Goal: Task Accomplishment & Management: Manage account settings

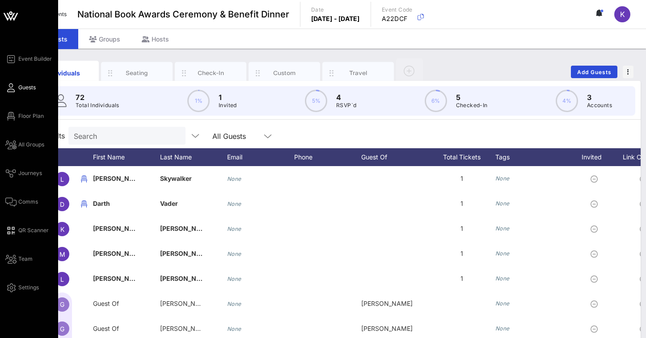
click at [22, 88] on span "Guests" at bounding box center [26, 88] width 17 height 8
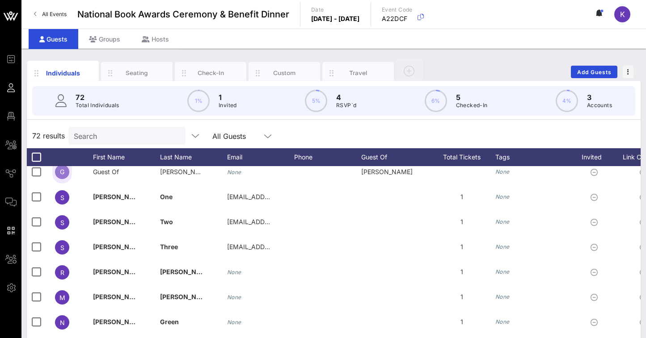
scroll to position [583, 0]
click at [92, 194] on div at bounding box center [84, 196] width 18 height 25
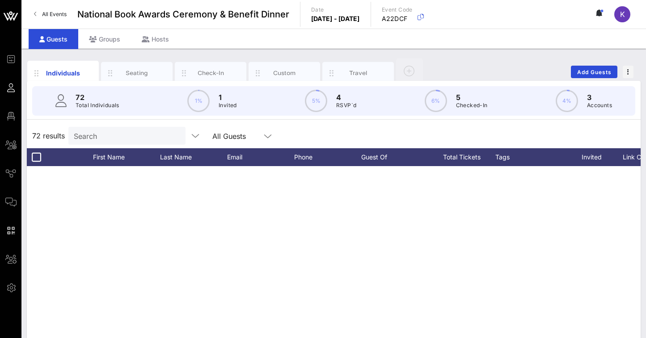
scroll to position [0, 0]
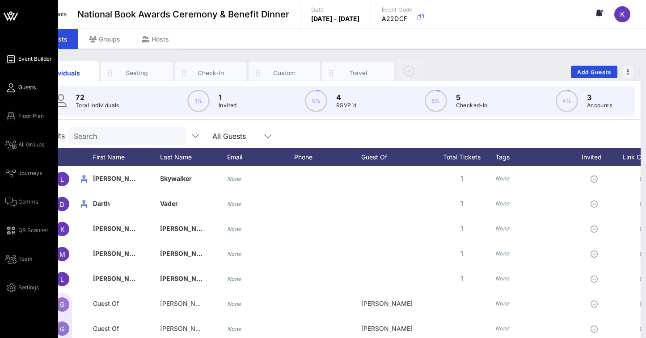
click at [24, 54] on link "Event Builder" at bounding box center [28, 59] width 46 height 11
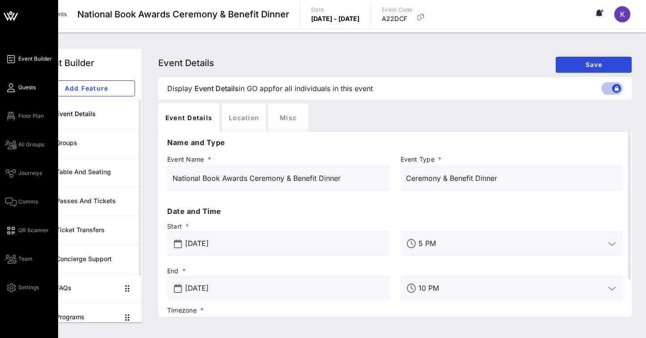
click at [30, 92] on link "Guests" at bounding box center [20, 87] width 30 height 11
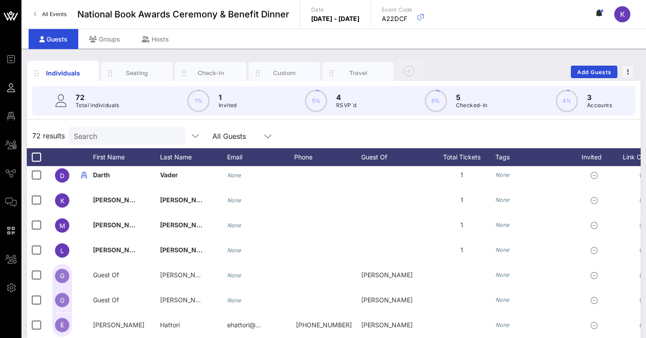
scroll to position [29, 0]
click at [582, 72] on span "Add Guests" at bounding box center [594, 72] width 35 height 7
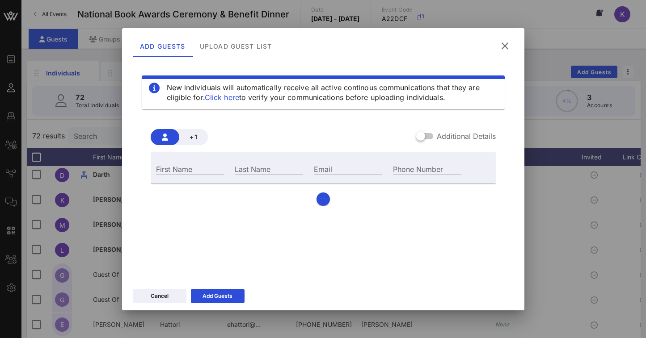
click at [502, 44] on icon at bounding box center [505, 46] width 12 height 11
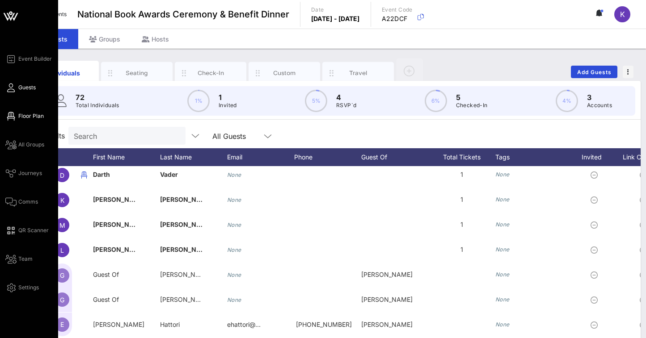
click at [13, 116] on icon at bounding box center [10, 116] width 11 height 1
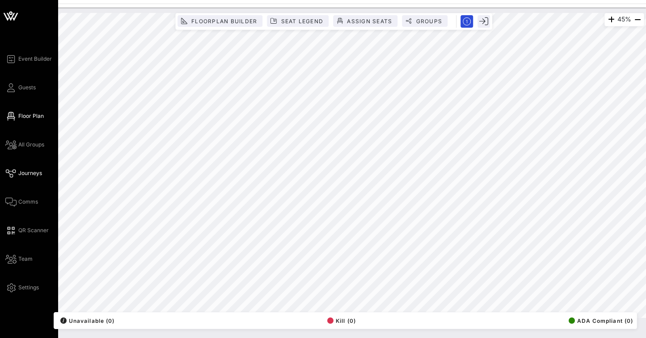
click at [21, 171] on span "Journeys" at bounding box center [30, 173] width 24 height 8
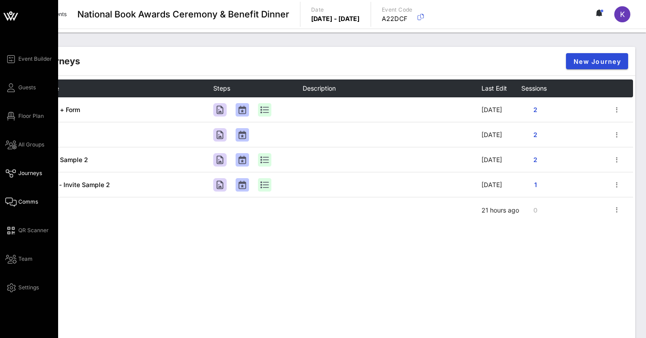
click at [22, 198] on span "Comms" at bounding box center [28, 202] width 20 height 8
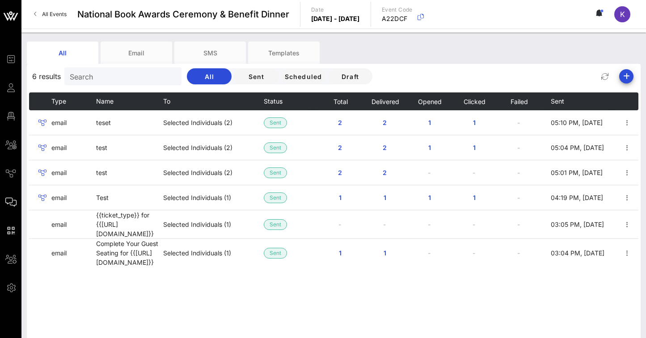
click at [38, 12] on link "All Events" at bounding box center [50, 14] width 43 height 14
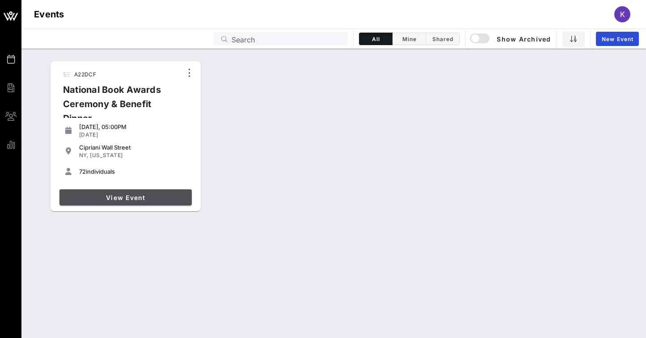
click at [119, 196] on span "View Event" at bounding box center [125, 198] width 125 height 8
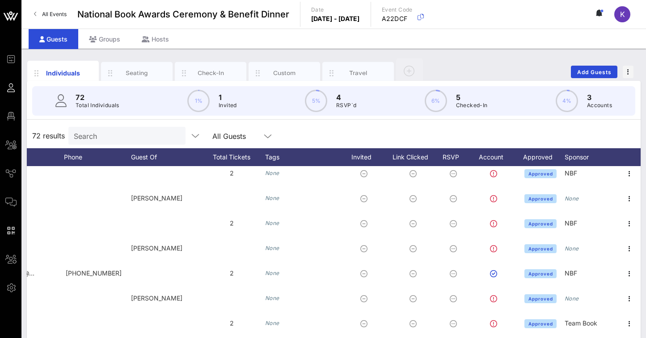
scroll to position [1534, 230]
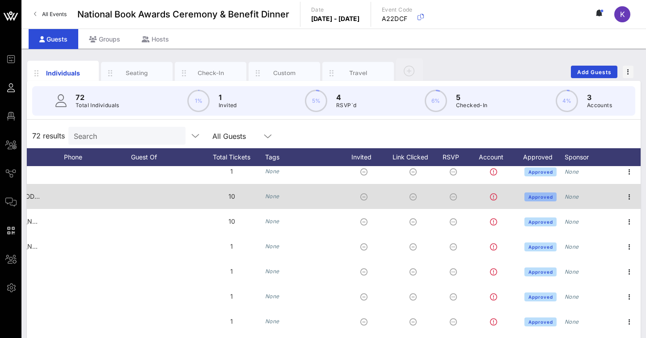
click at [535, 198] on span "Approved" at bounding box center [540, 196] width 25 height 5
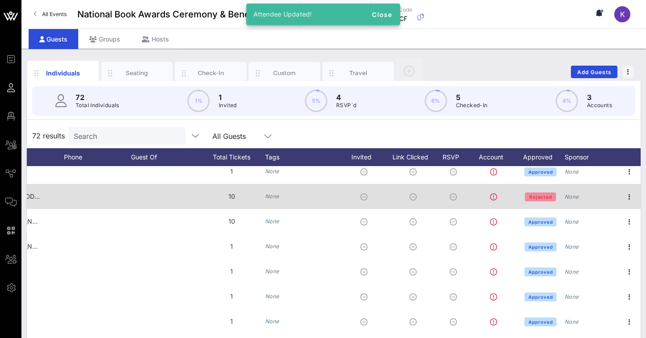
click at [535, 198] on span "Rejected" at bounding box center [540, 196] width 23 height 5
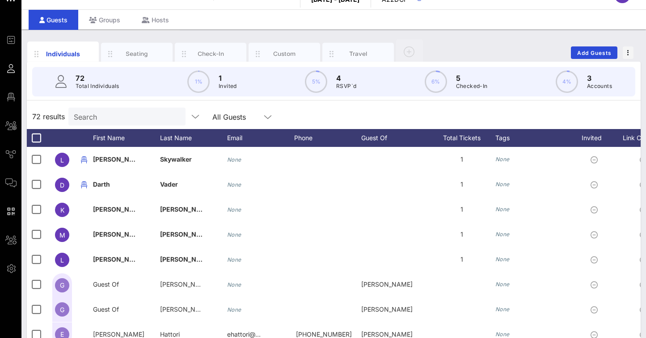
scroll to position [0, 0]
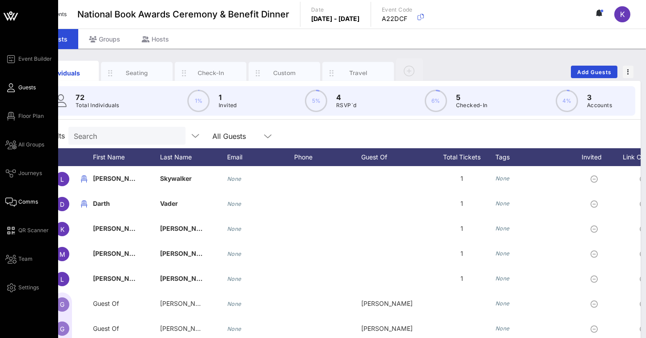
click at [12, 203] on icon at bounding box center [10, 202] width 11 height 1
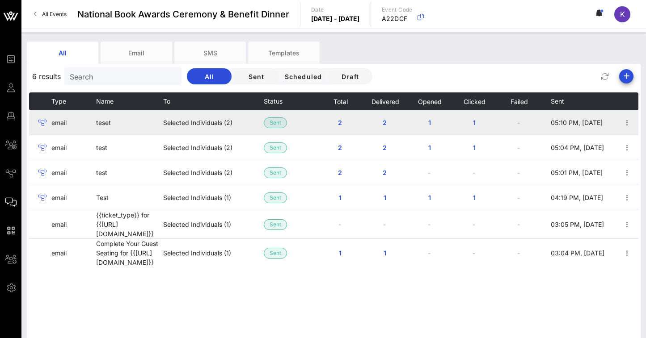
click at [58, 123] on td "email" at bounding box center [73, 122] width 45 height 25
click at [42, 122] on icon at bounding box center [42, 123] width 11 height 11
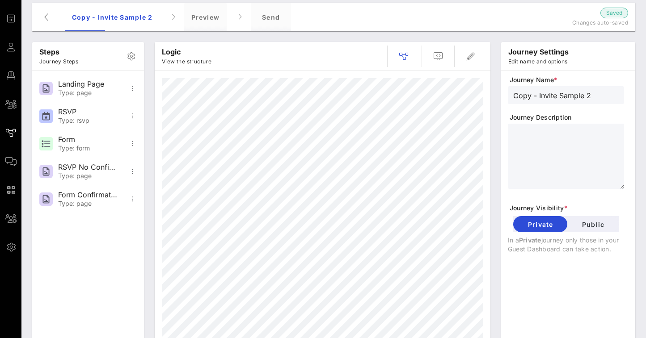
scroll to position [48, 0]
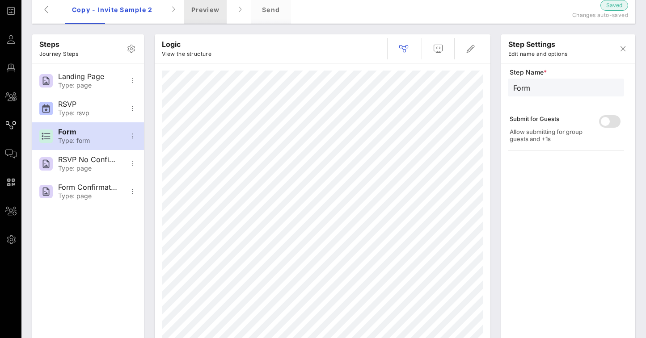
click at [194, 15] on div "Preview" at bounding box center [205, 9] width 43 height 29
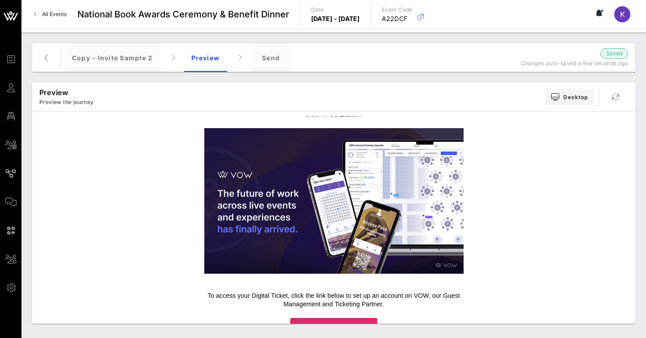
scroll to position [129, 0]
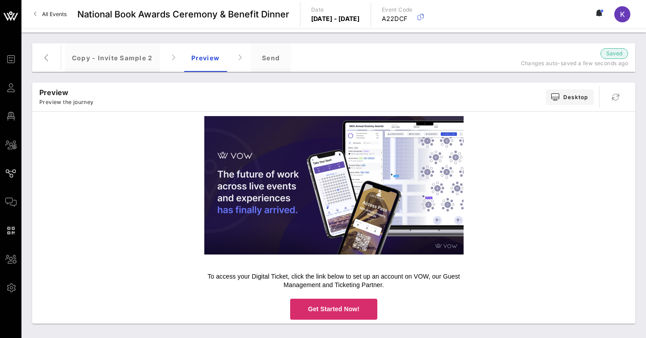
click at [296, 304] on span "Get Started Now!" at bounding box center [333, 309] width 87 height 21
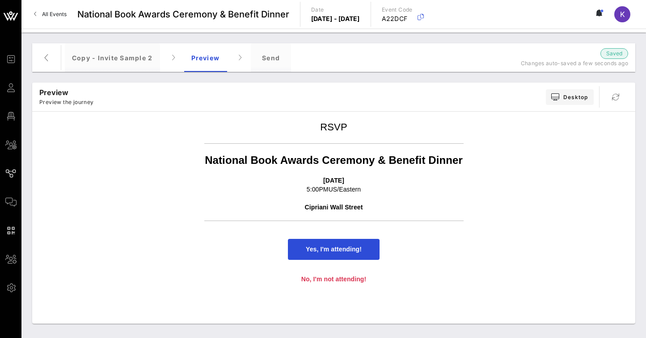
click at [308, 253] on span "Yes, I'm attending!" at bounding box center [334, 249] width 92 height 21
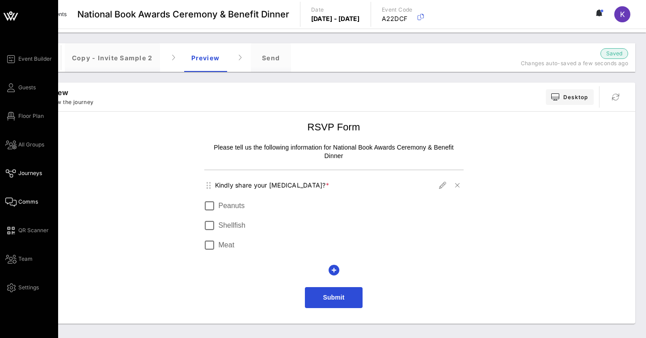
click at [17, 197] on link "Comms" at bounding box center [21, 202] width 33 height 11
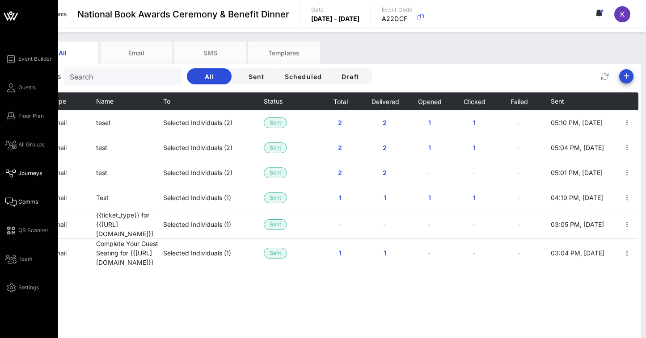
click at [15, 173] on icon at bounding box center [10, 173] width 11 height 1
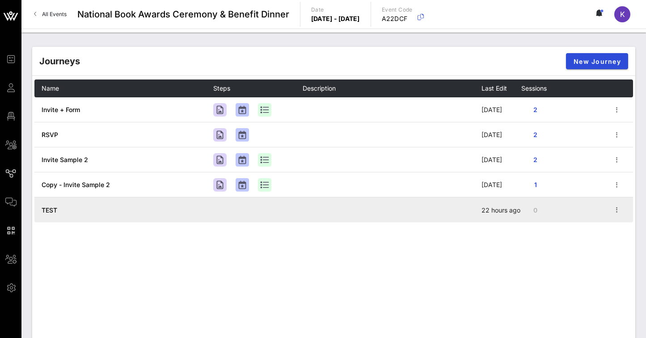
click at [65, 210] on td "TEST" at bounding box center [123, 210] width 179 height 25
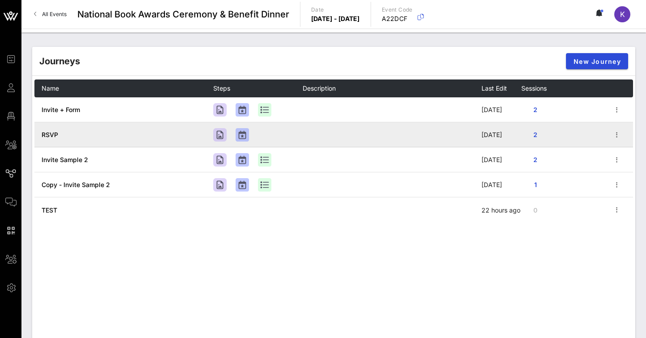
click at [50, 135] on span "RSVP" at bounding box center [50, 135] width 17 height 8
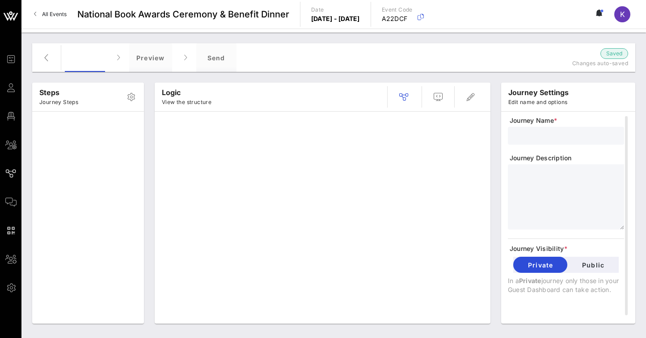
type input "RSVP"
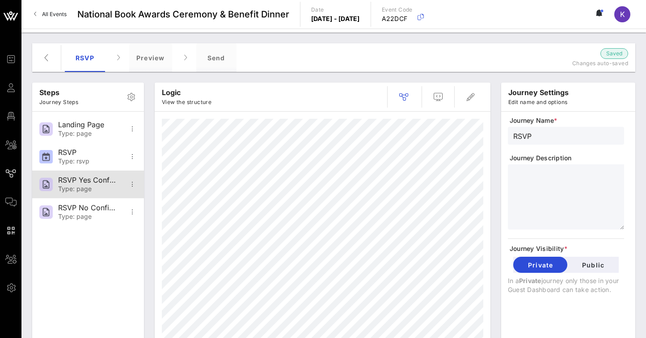
click at [85, 188] on div "Type: page" at bounding box center [87, 189] width 59 height 8
